Goal: Task Accomplishment & Management: Use online tool/utility

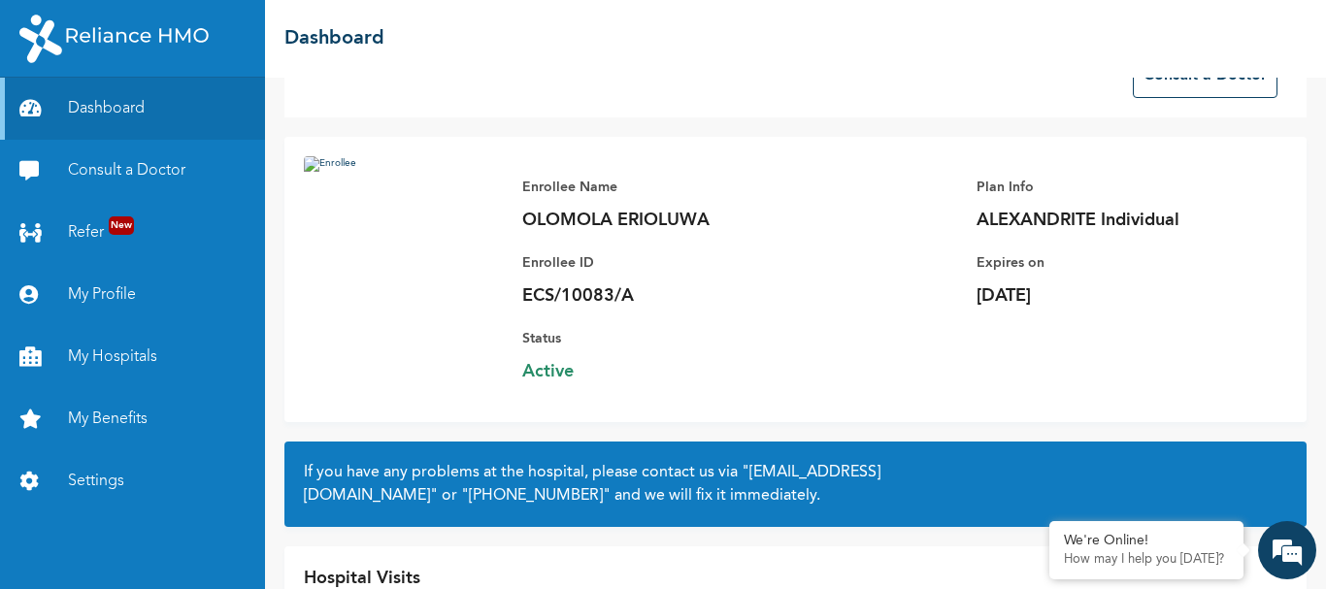
scroll to position [176, 0]
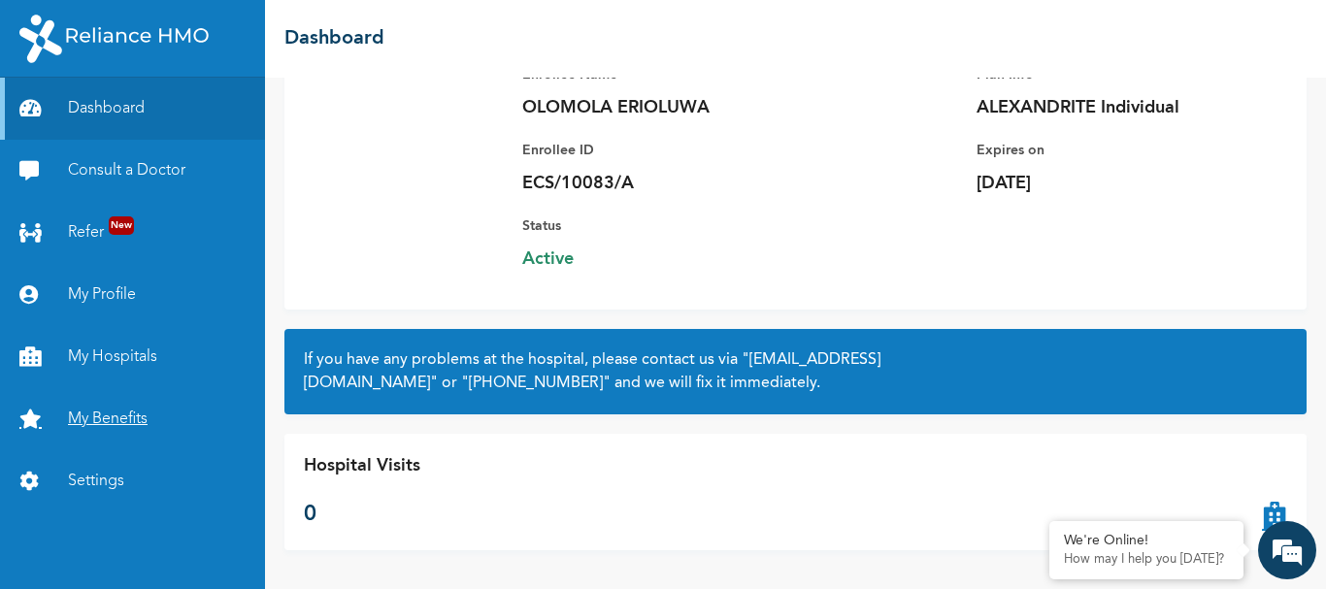
click at [103, 424] on link "My Benefits" at bounding box center [132, 419] width 265 height 62
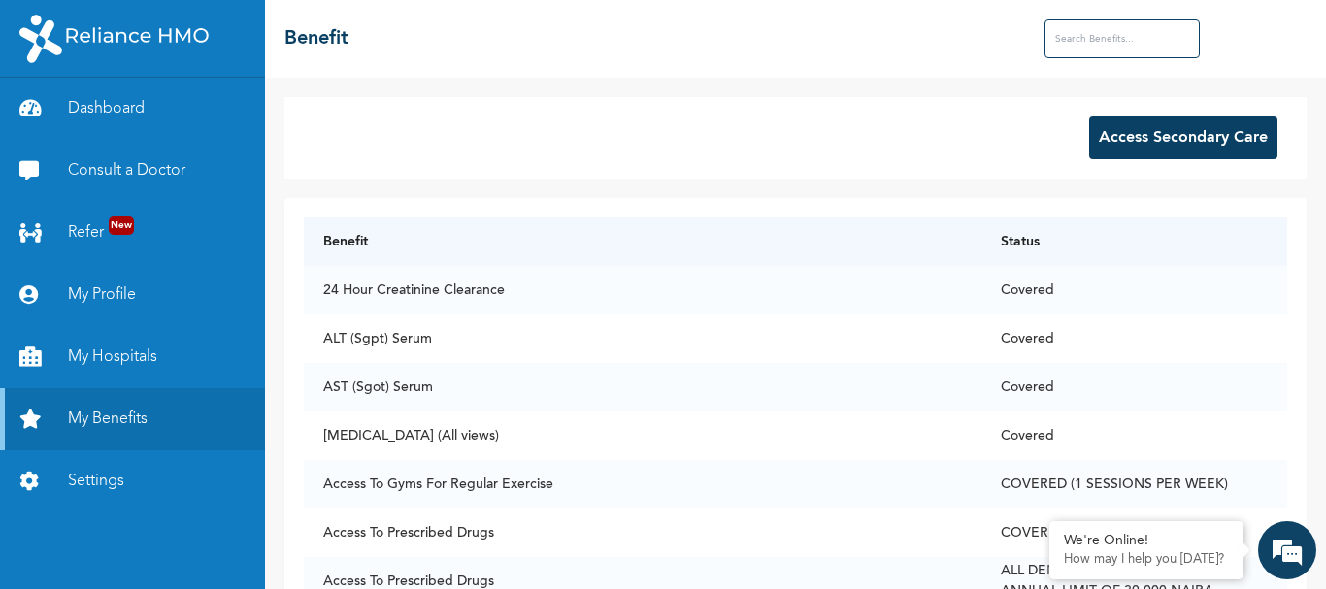
click at [1103, 31] on input "text" at bounding box center [1122, 38] width 155 height 39
type input "d"
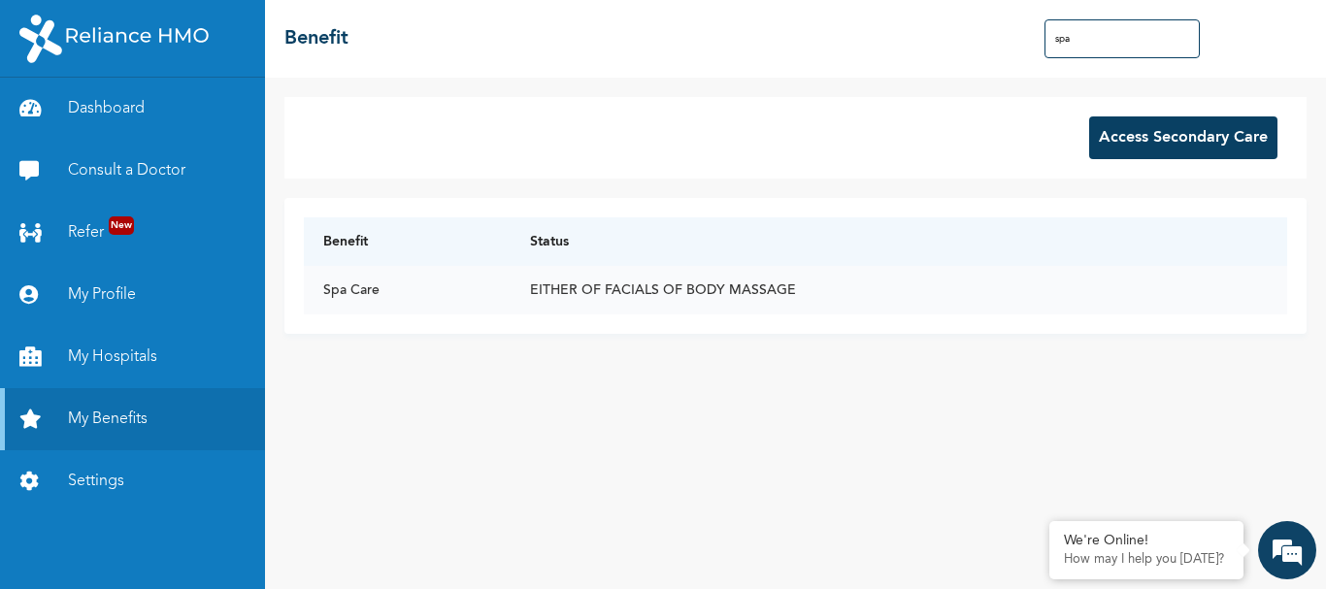
type input "spa"
click at [359, 291] on td "Spa Care" at bounding box center [407, 290] width 206 height 49
click at [1108, 28] on input "spa" at bounding box center [1122, 38] width 155 height 39
click at [607, 286] on td "EITHER OF FACIALS OF BODY MASSAGE" at bounding box center [899, 290] width 777 height 49
drag, startPoint x: 375, startPoint y: 300, endPoint x: 396, endPoint y: 287, distance: 24.8
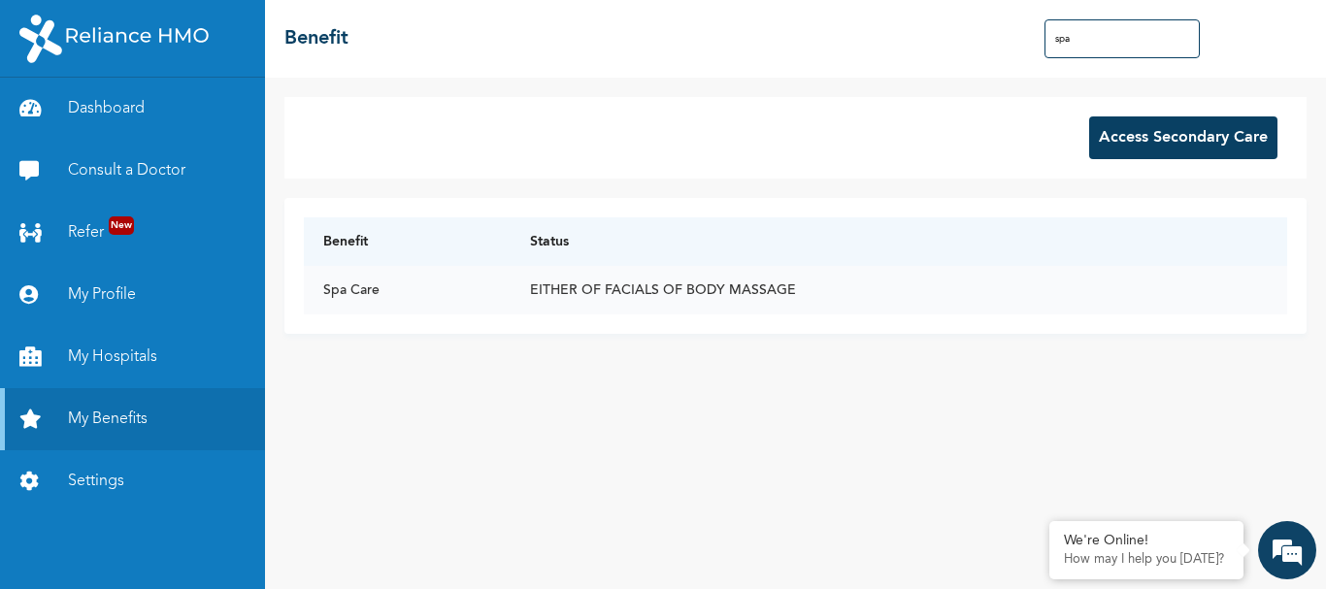
click at [396, 287] on td "Spa Care" at bounding box center [407, 290] width 206 height 49
click at [1172, 140] on button "Access Secondary Care" at bounding box center [1183, 137] width 188 height 43
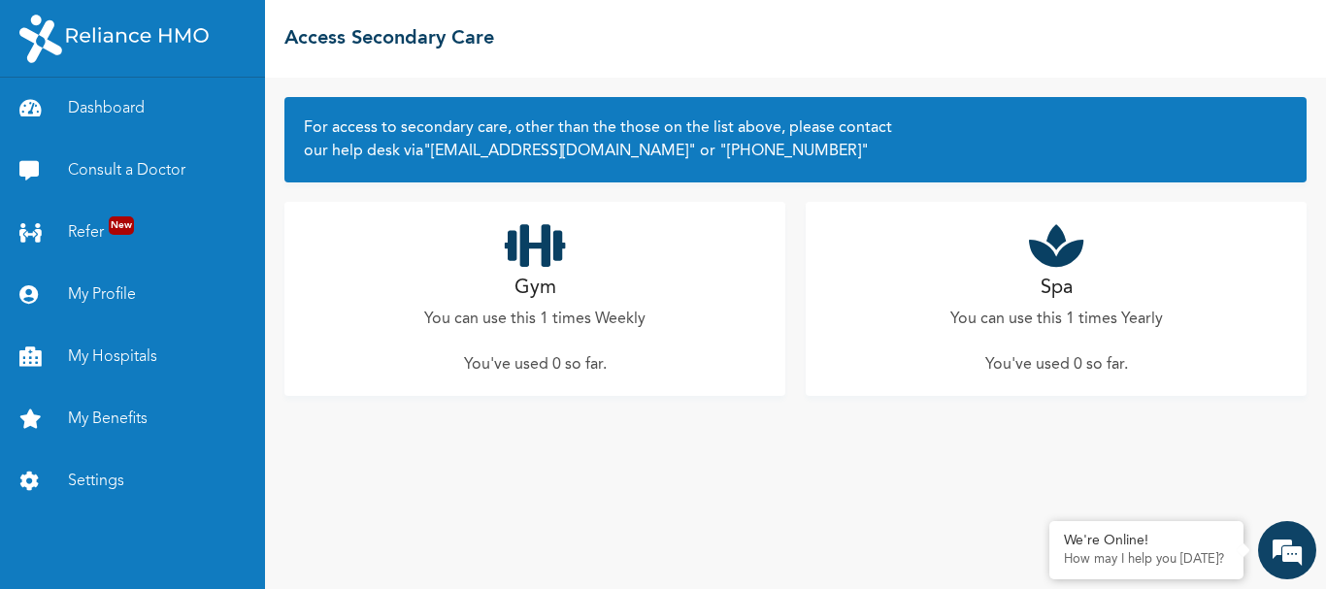
click at [1078, 309] on p "You can use this 1 times Yearly" at bounding box center [1056, 319] width 213 height 23
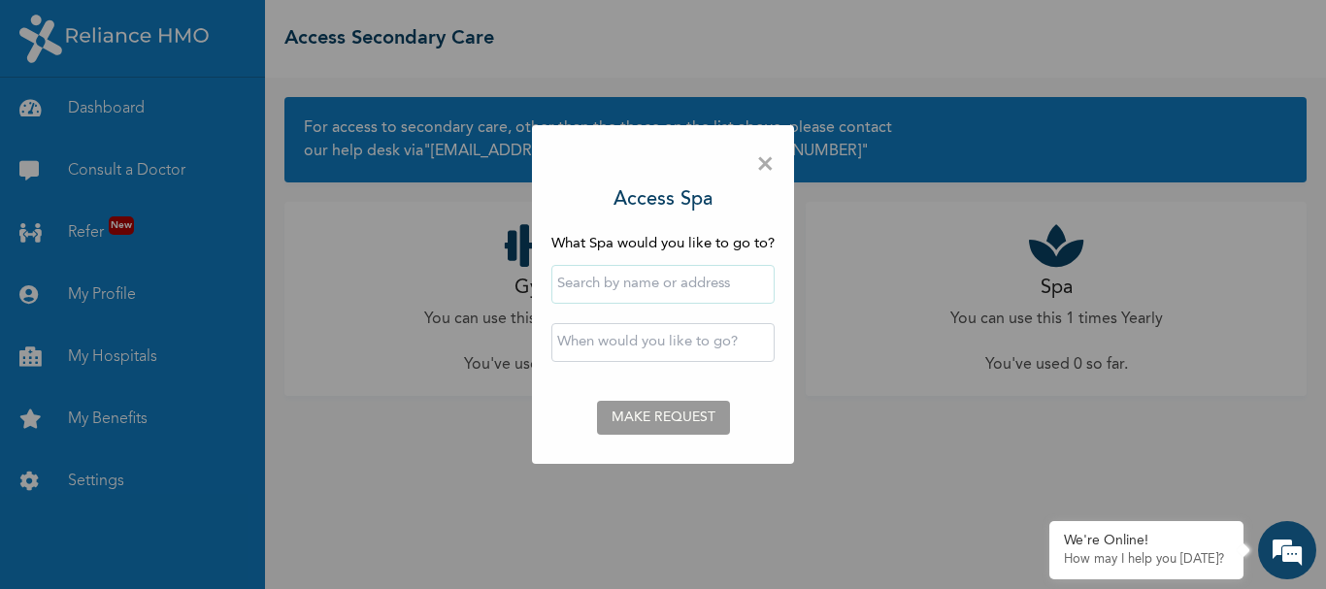
click at [635, 282] on input "text" at bounding box center [662, 284] width 223 height 39
